Goal: Task Accomplishment & Management: Use online tool/utility

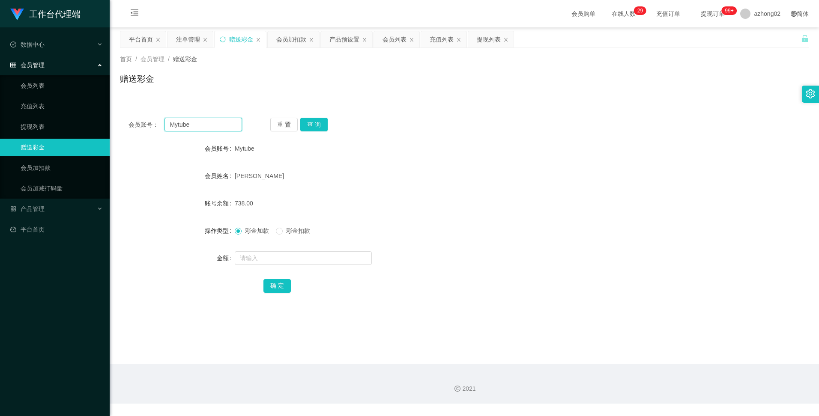
drag, startPoint x: 198, startPoint y: 127, endPoint x: 153, endPoint y: 125, distance: 45.0
click at [154, 123] on div "会员账号： Mytube" at bounding box center [184, 125] width 113 height 14
paste input "0174438188"
type input "0174438188"
click at [317, 122] on button "查 询" at bounding box center [313, 125] width 27 height 14
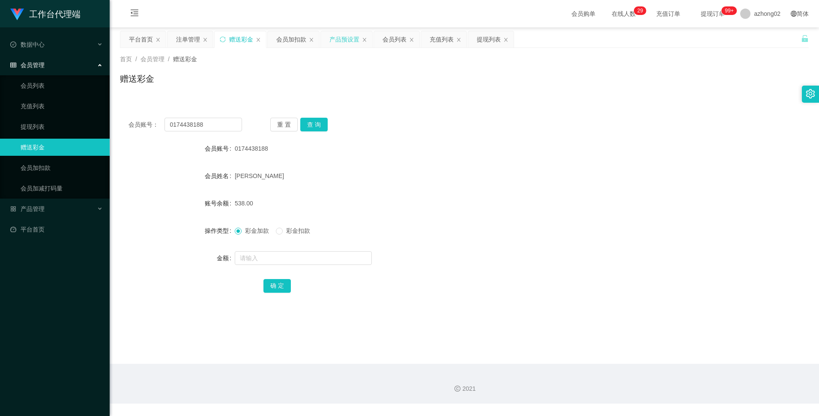
click at [349, 41] on div "产品预设置" at bounding box center [344, 39] width 30 height 16
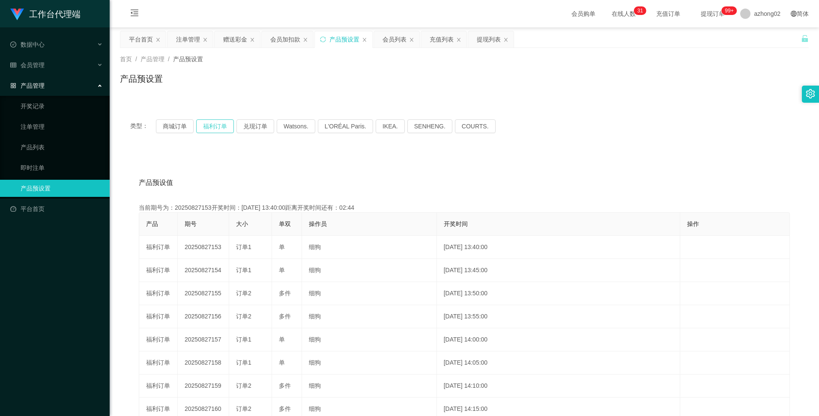
click at [212, 125] on button "福利订单" at bounding box center [215, 126] width 38 height 14
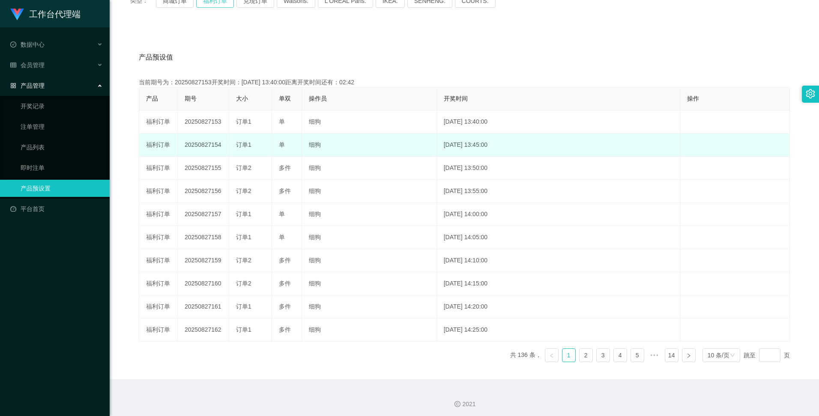
scroll to position [128, 0]
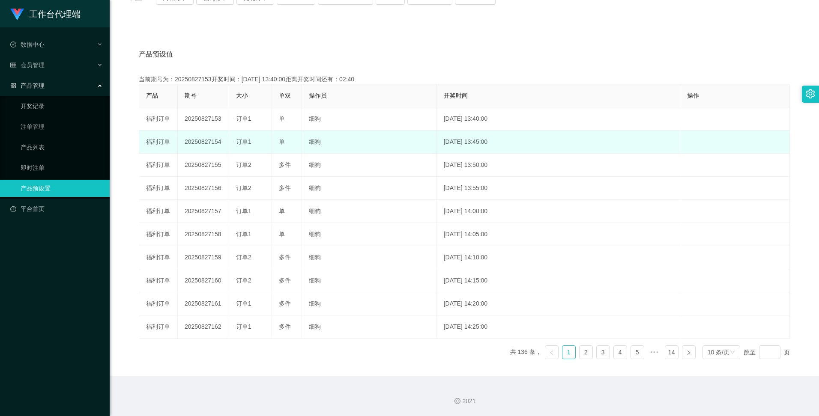
click at [200, 141] on td "20250827154" at bounding box center [203, 142] width 51 height 23
copy td "20250827154"
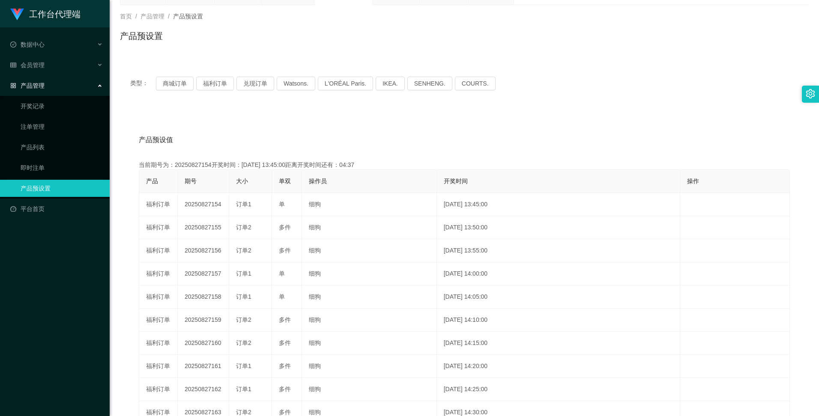
scroll to position [0, 0]
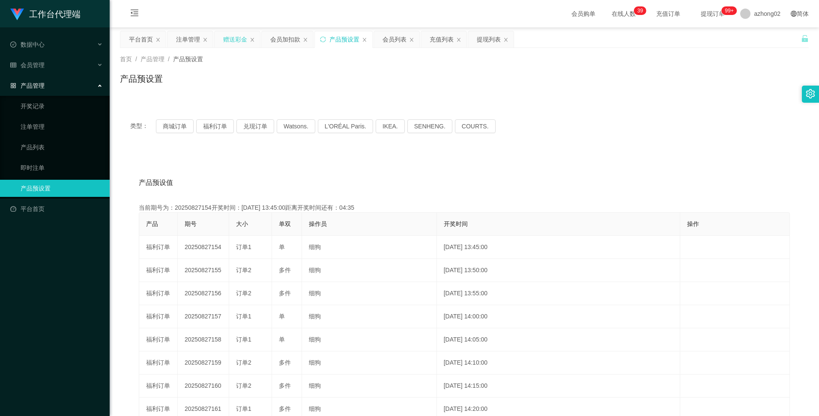
click at [235, 40] on div "赠送彩金" at bounding box center [235, 39] width 24 height 16
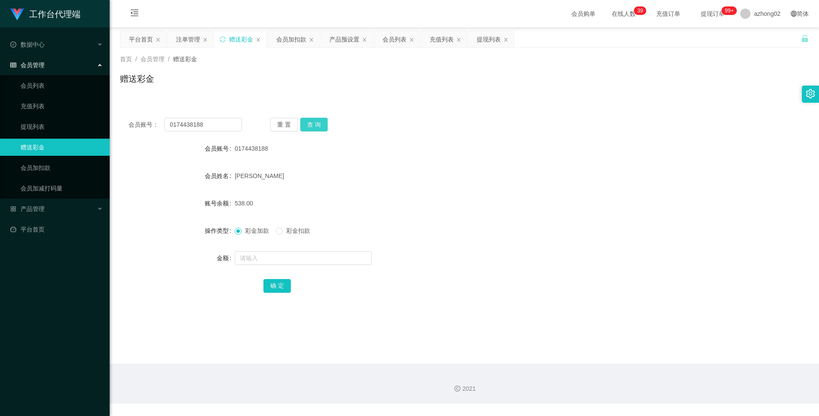
click at [314, 126] on button "查 询" at bounding box center [313, 125] width 27 height 14
click at [313, 127] on button "查 询" at bounding box center [313, 125] width 27 height 14
click at [343, 42] on div "产品预设置" at bounding box center [344, 39] width 30 height 16
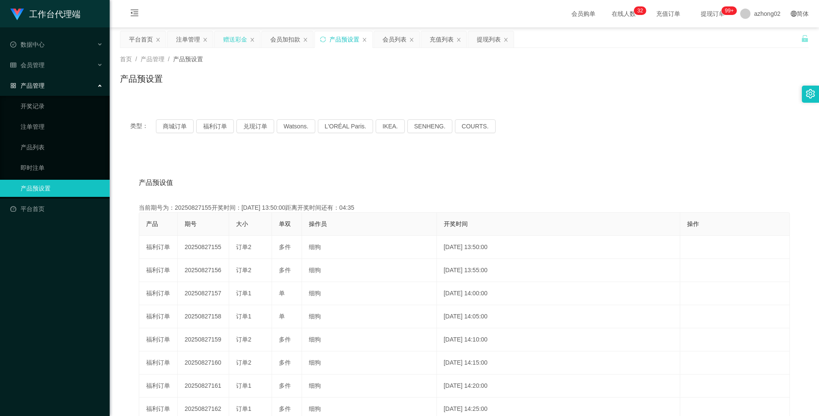
click at [238, 38] on div "赠送彩金" at bounding box center [235, 39] width 24 height 16
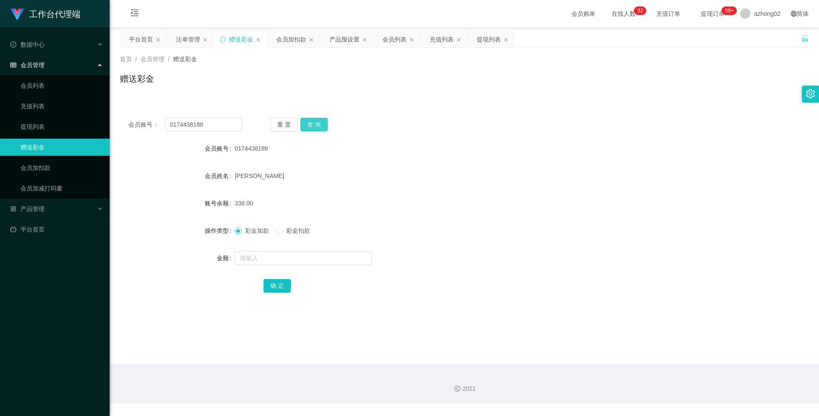
click at [320, 125] on button "查 询" at bounding box center [313, 125] width 27 height 14
